Goal: Information Seeking & Learning: Learn about a topic

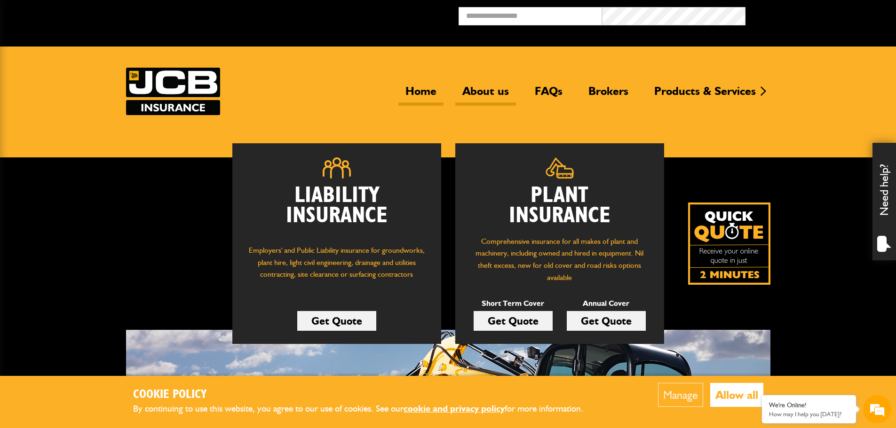
click at [494, 85] on link "About us" at bounding box center [485, 95] width 61 height 22
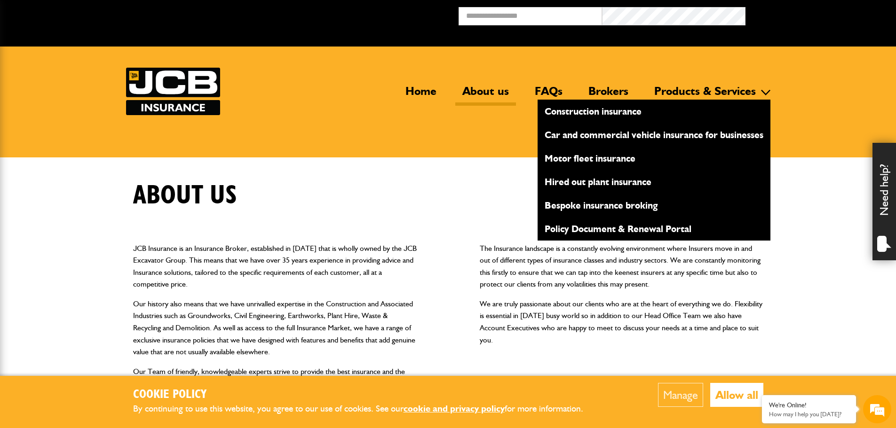
click at [680, 90] on link "Products & Services" at bounding box center [705, 95] width 116 height 22
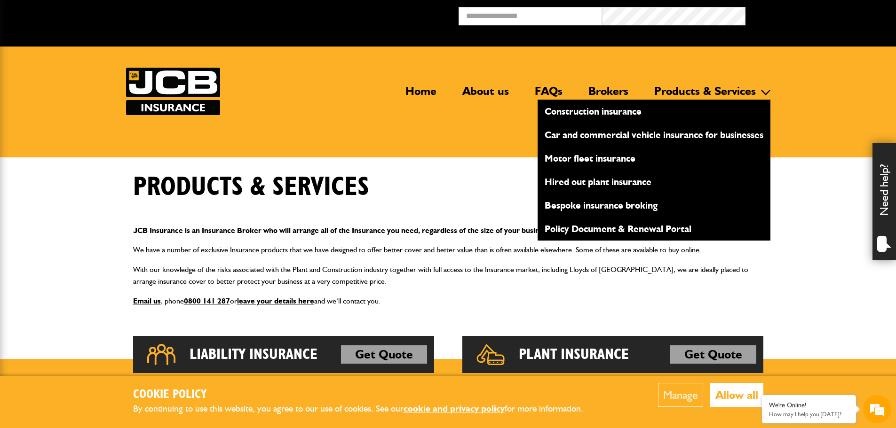
click at [608, 159] on link "Motor fleet insurance" at bounding box center [653, 158] width 233 height 16
